Goal: Information Seeking & Learning: Learn about a topic

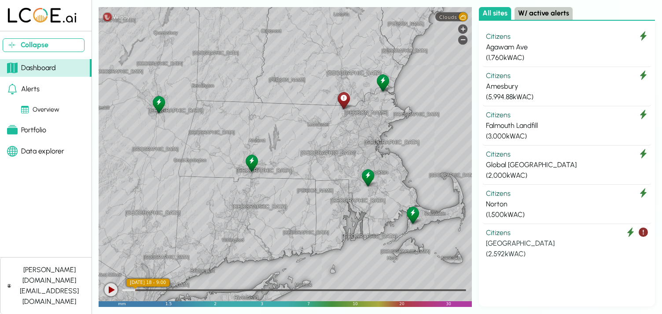
click at [548, 232] on div "Citizens" at bounding box center [567, 232] width 162 height 11
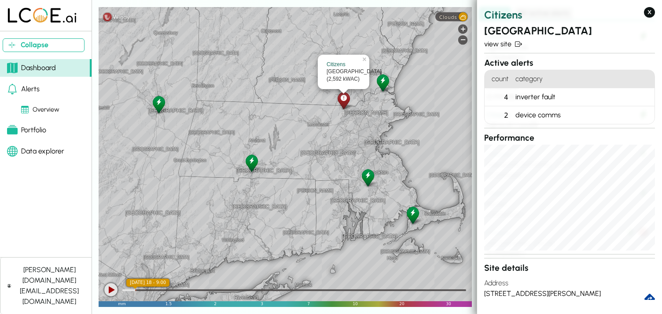
click at [383, 85] on icon at bounding box center [383, 80] width 6 height 9
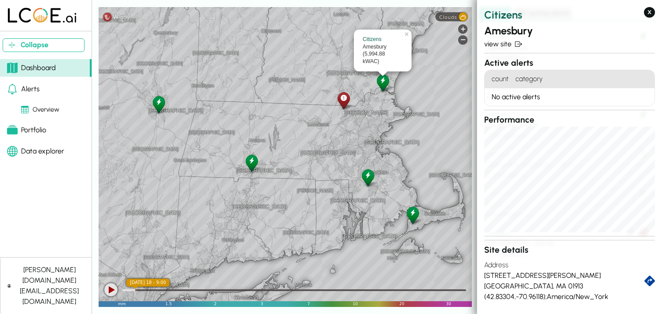
click at [347, 100] on div at bounding box center [343, 100] width 15 height 20
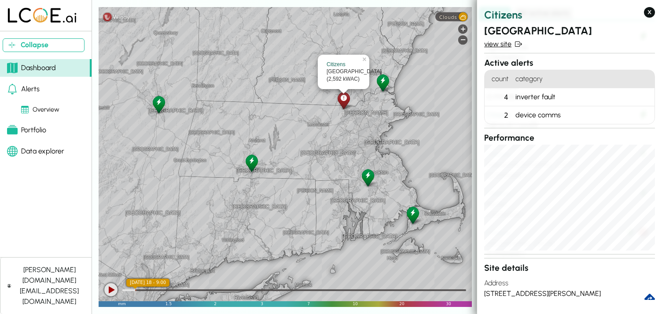
click at [491, 47] on link "view site" at bounding box center [569, 44] width 171 height 11
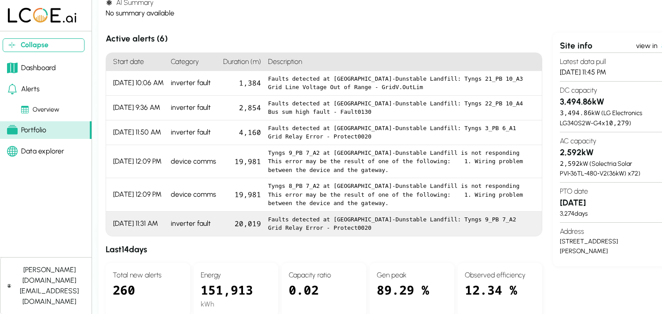
scroll to position [75, 0]
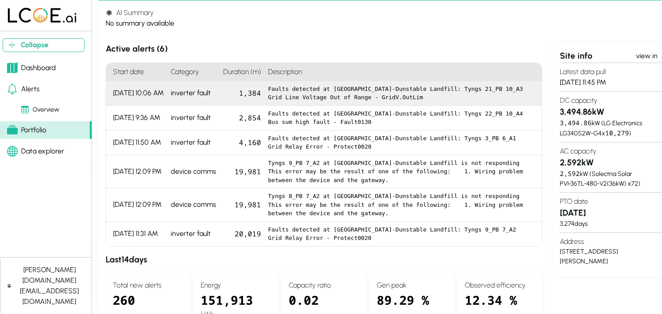
click at [256, 91] on div "1,384" at bounding box center [242, 93] width 45 height 25
click at [0, 0] on div at bounding box center [0, 0] width 0 height 0
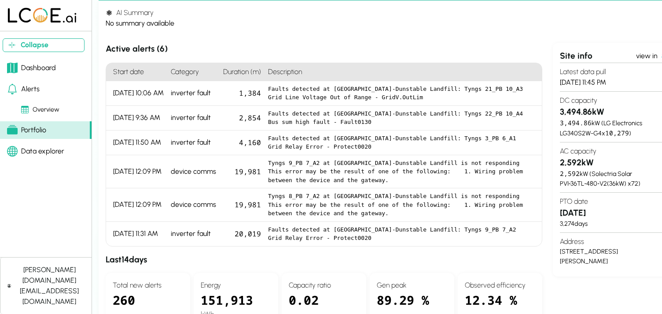
click at [455, 24] on div "No summary available" at bounding box center [392, 23] width 573 height 11
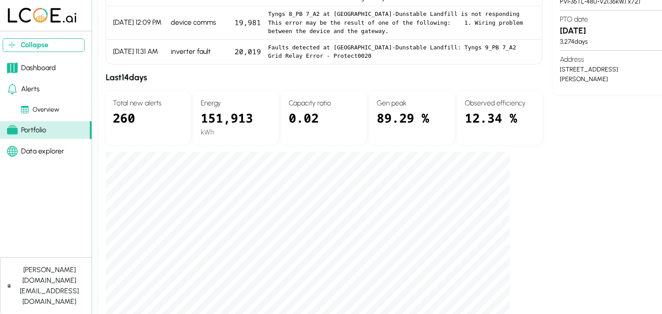
scroll to position [257, 0]
click at [588, 194] on div "Site info view in Latest data pull 9/17/25, 11:45 PM DC capacity 3,494.86 kW 3,…" at bounding box center [616, 133] width 126 height 547
click at [583, 177] on div "Site info view in Latest data pull 9/17/25, 11:45 PM DC capacity 3,494.86 kW 3,…" at bounding box center [616, 133] width 126 height 547
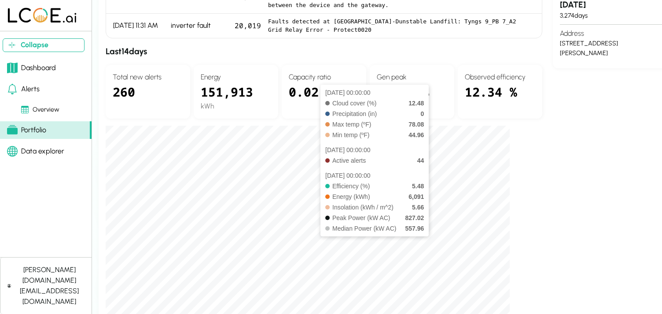
scroll to position [239, 0]
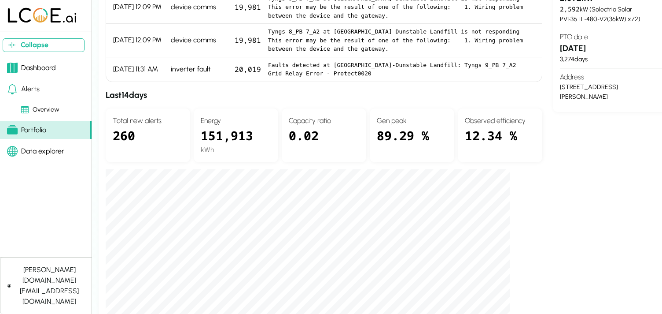
click at [590, 198] on div "Site info view in Latest data pull 9/17/25, 11:45 PM DC capacity 3,494.86 kW 3,…" at bounding box center [616, 151] width 126 height 547
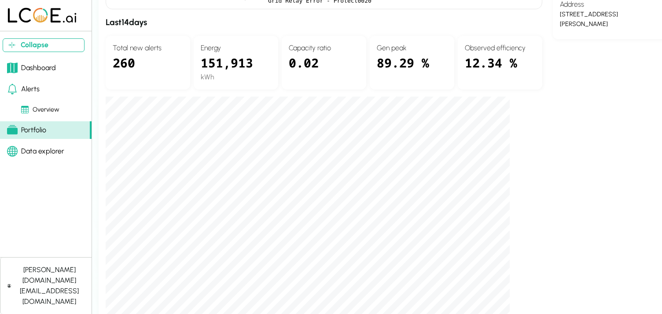
scroll to position [312, 0]
click at [385, 63] on div "89.29 %" at bounding box center [412, 67] width 70 height 29
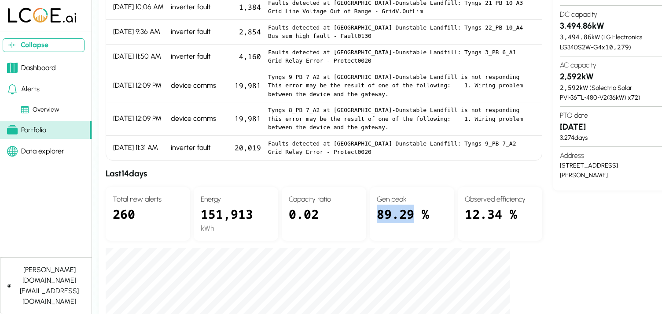
scroll to position [161, 0]
click at [549, 283] on section "Active alerts ( 6 ) Start date Category Duration (m) Description 9/17/25, 10:06…" at bounding box center [392, 229] width 573 height 547
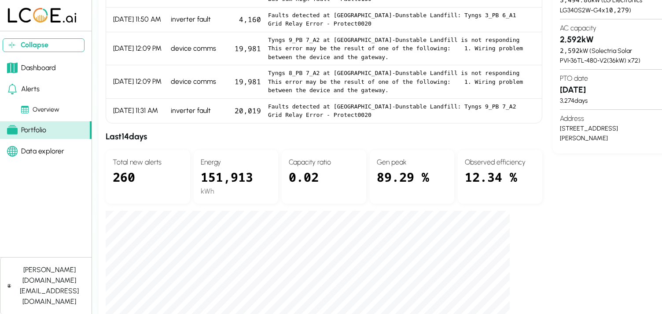
scroll to position [216, 0]
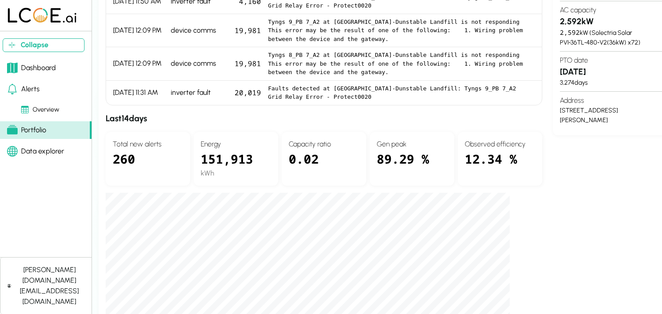
click at [308, 144] on h4 "Capacity ratio" at bounding box center [324, 144] width 70 height 11
click at [130, 144] on h4 "Total new alerts" at bounding box center [148, 144] width 70 height 11
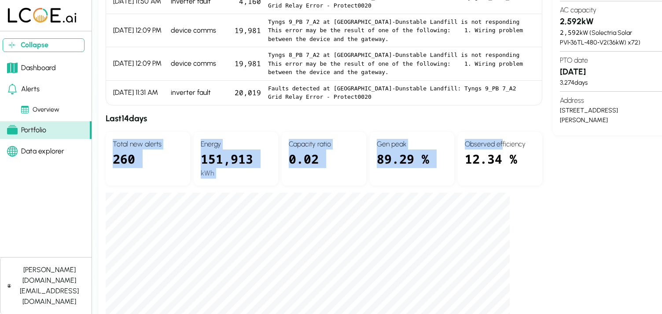
drag, startPoint x: 113, startPoint y: 143, endPoint x: 504, endPoint y: 145, distance: 390.7
click at [504, 145] on div "Total new alerts 260 Energy 151,913 kWh Capacity ratio 0.02 Gen peak 89.29 % Ob…" at bounding box center [324, 159] width 437 height 54
click at [504, 145] on h4 "Observed efficiency" at bounding box center [500, 144] width 70 height 11
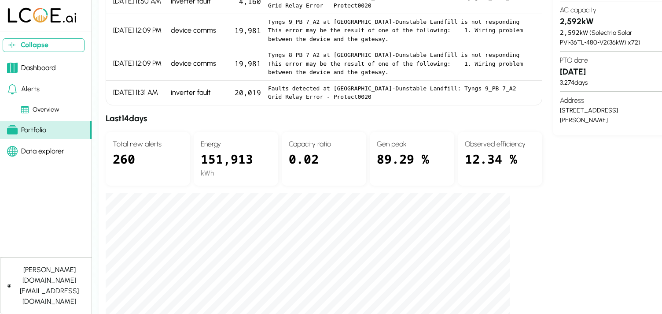
click at [552, 150] on section "Active alerts ( 6 ) Start date Category Duration (m) Description 9/17/25, 10:06…" at bounding box center [392, 175] width 573 height 547
click at [131, 133] on div "Total new alerts 260" at bounding box center [148, 159] width 85 height 54
drag, startPoint x: 115, startPoint y: 134, endPoint x: 110, endPoint y: 134, distance: 4.8
click at [115, 134] on div "Total new alerts 260" at bounding box center [148, 159] width 85 height 54
click at [100, 132] on div "AI Summary No summary available Active alerts ( 6 ) Start date Category Duratio…" at bounding box center [393, 250] width 588 height 780
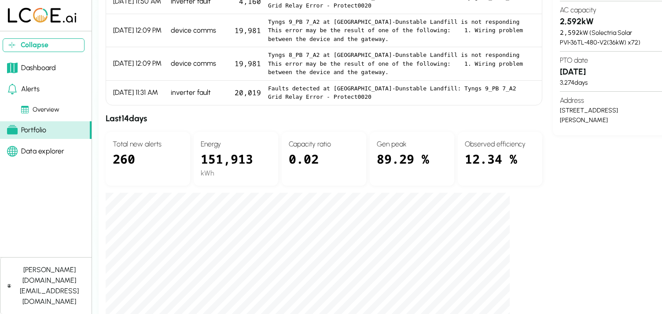
click at [144, 122] on h3 "Last 14 days" at bounding box center [324, 118] width 437 height 13
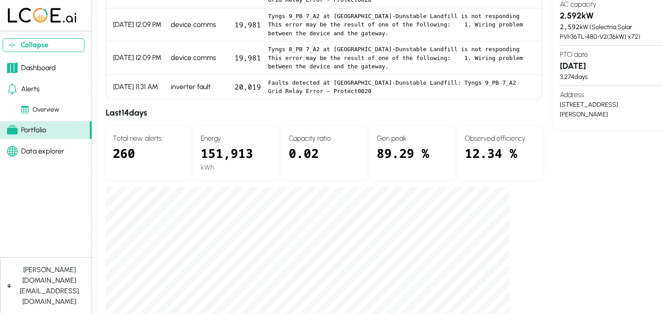
scroll to position [222, 0]
